Goal: Task Accomplishment & Management: Use online tool/utility

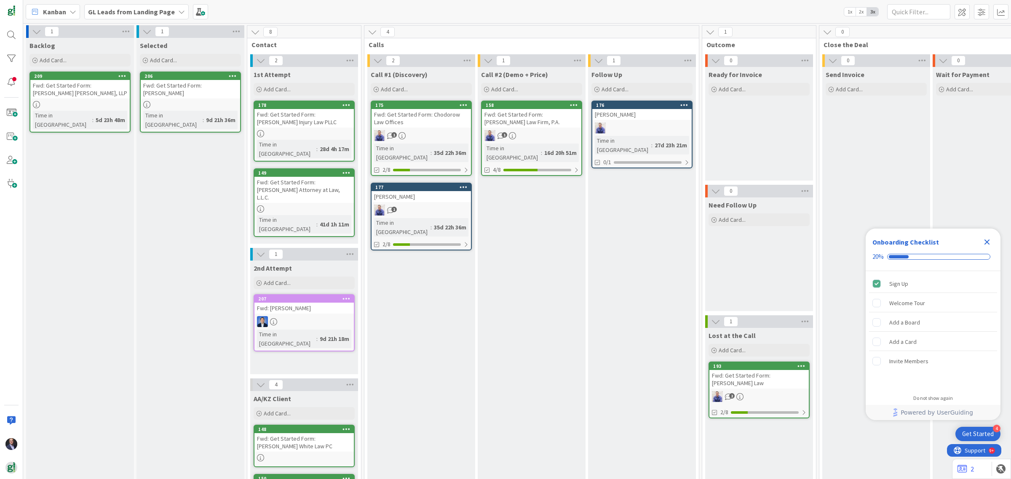
scroll to position [0, 1124]
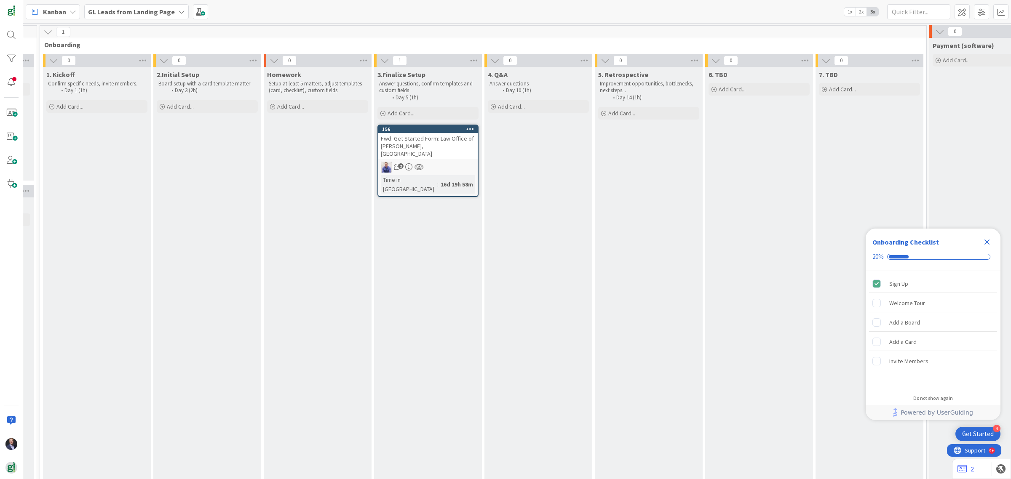
click at [163, 13] on b "GL Leads from Landing Page" at bounding box center [131, 12] width 87 height 8
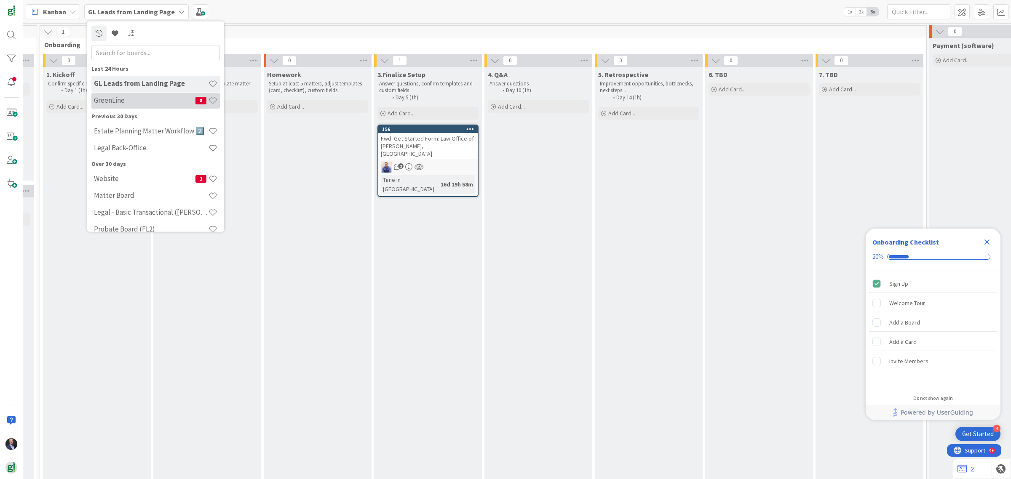
click at [121, 98] on h4 "GreenLine" at bounding box center [145, 100] width 102 height 8
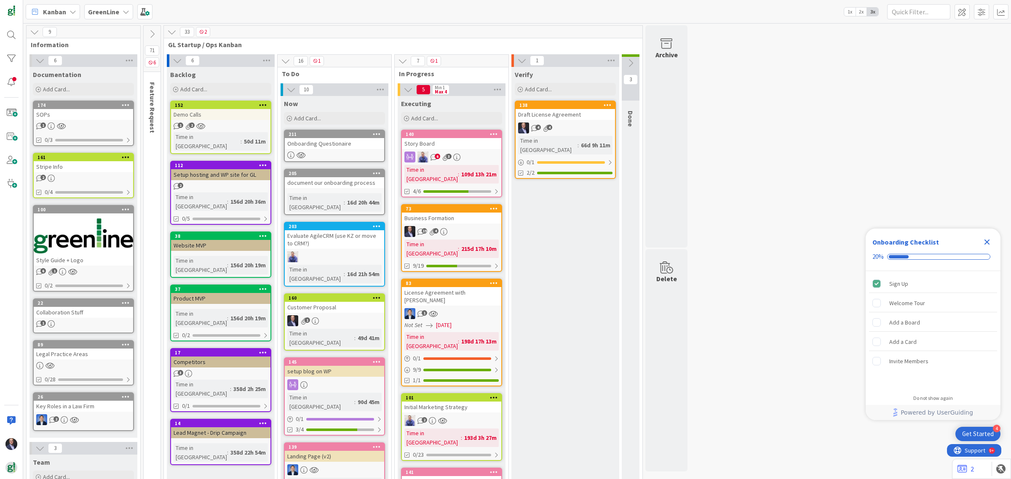
click at [337, 142] on div "Onboarding Questionaire" at bounding box center [334, 143] width 99 height 11
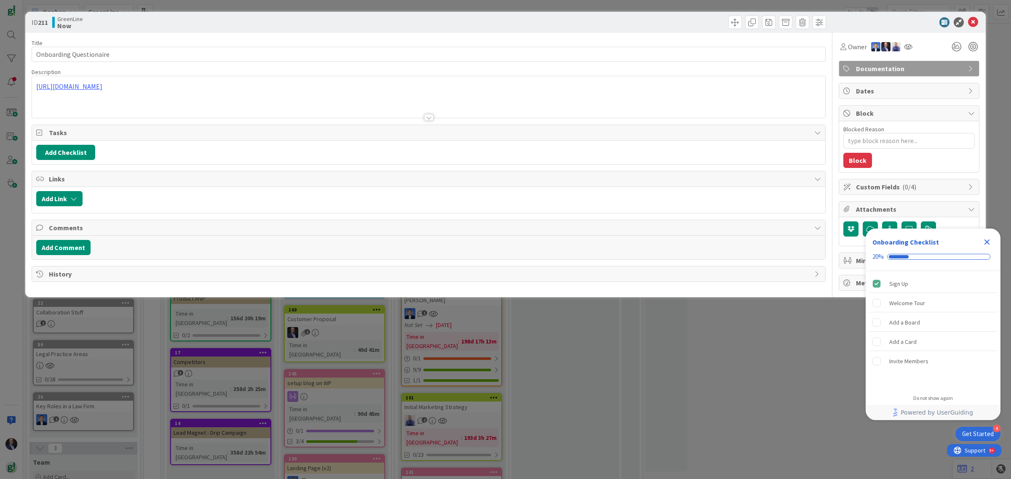
type textarea "x"
click at [973, 21] on icon at bounding box center [973, 22] width 10 height 10
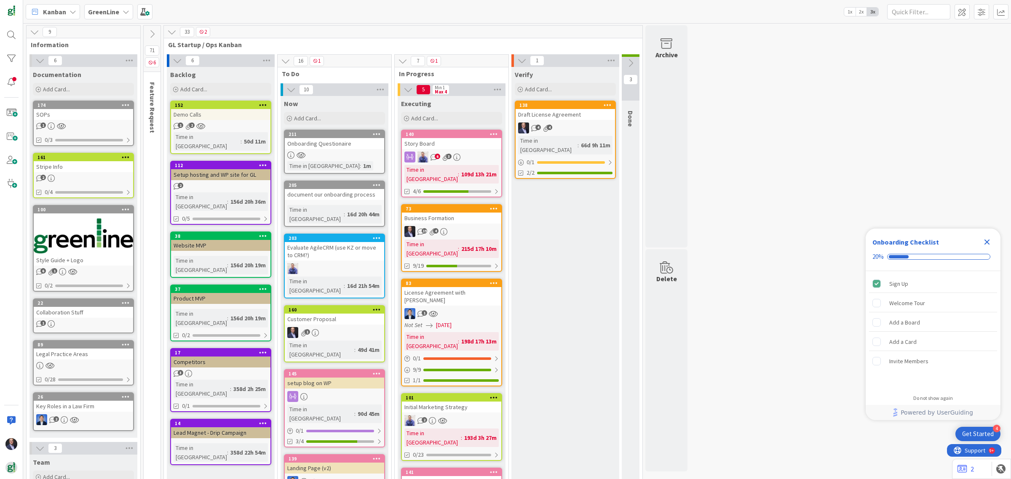
click at [171, 32] on icon at bounding box center [171, 31] width 9 height 9
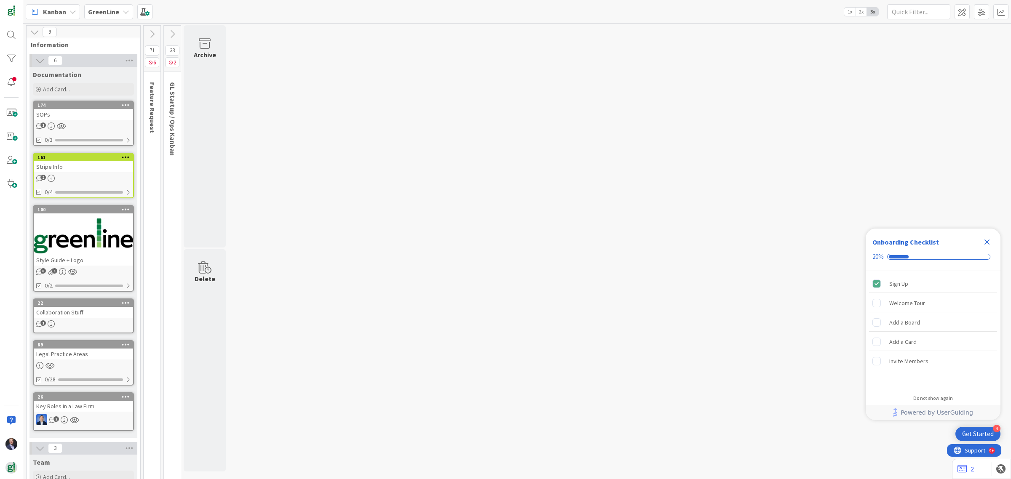
click at [171, 32] on icon at bounding box center [172, 33] width 9 height 9
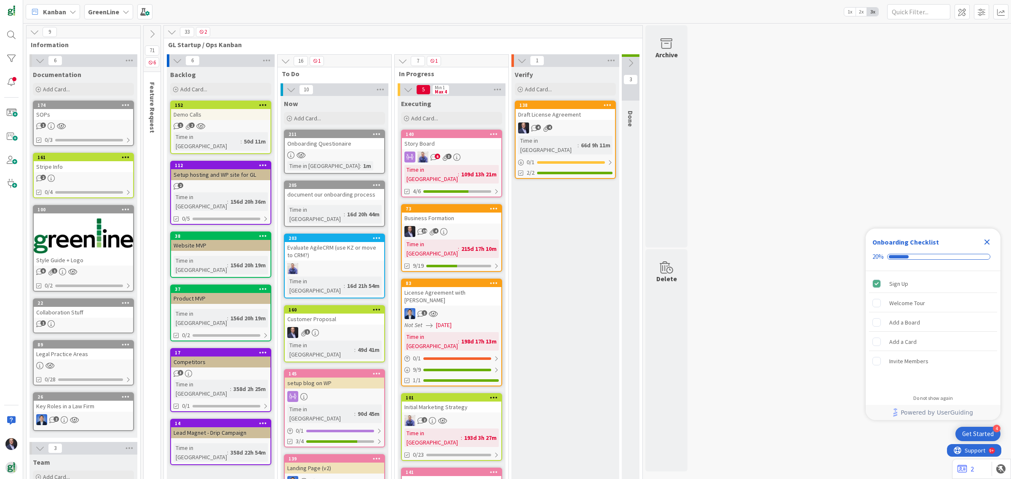
click at [154, 32] on icon at bounding box center [151, 33] width 9 height 9
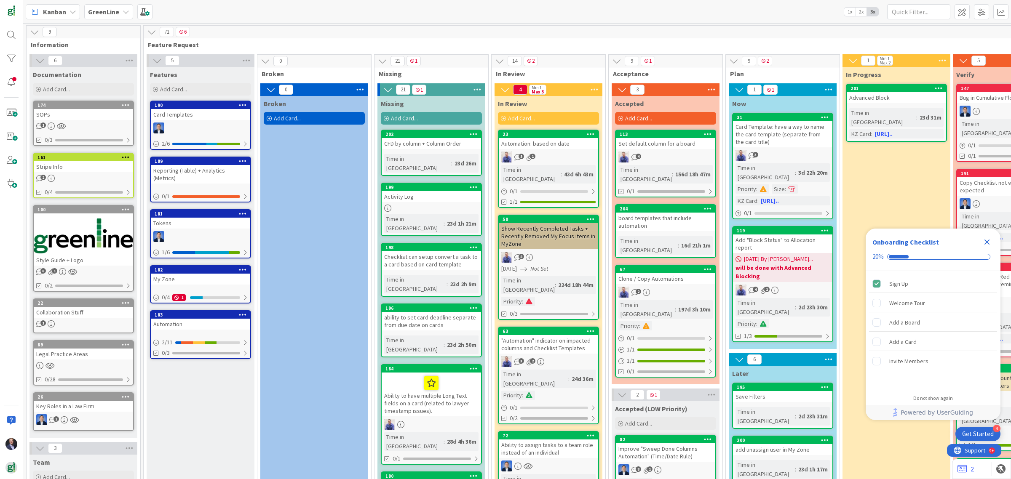
click at [148, 30] on icon at bounding box center [151, 31] width 9 height 9
